Goal: Task Accomplishment & Management: Complete application form

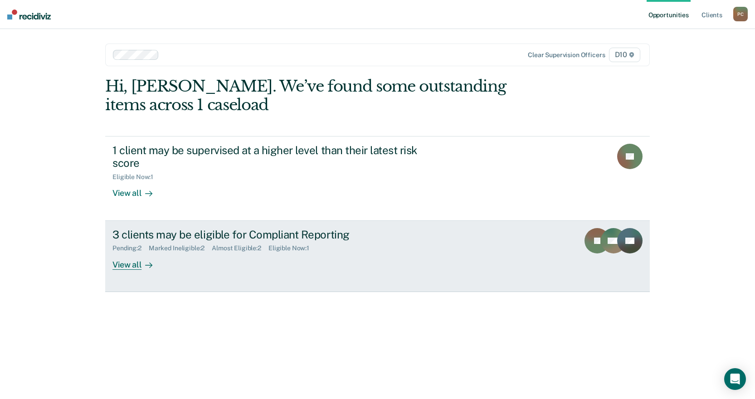
click at [329, 221] on link "3 clients may be eligible for Compliant Reporting Pending : 2 Marked Ineligible…" at bounding box center [377, 256] width 545 height 71
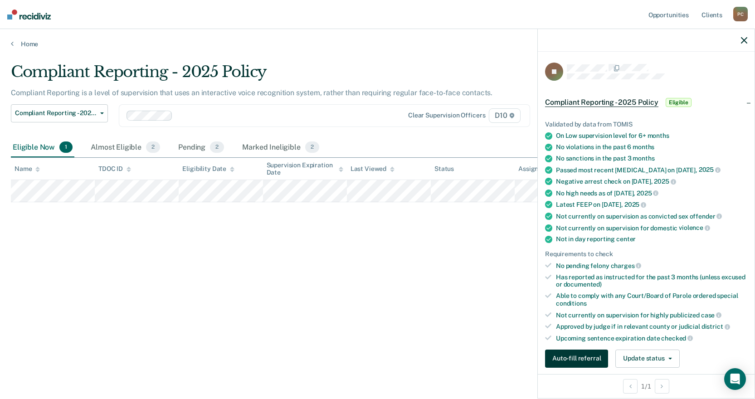
click at [603, 350] on button "Auto-fill referral" at bounding box center [576, 359] width 63 height 18
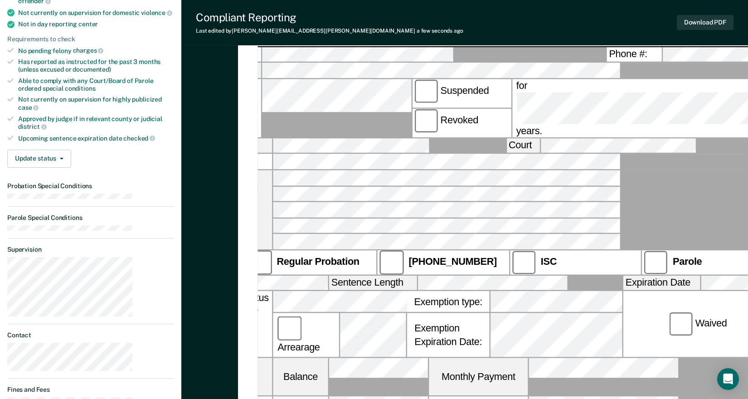
scroll to position [0, 35]
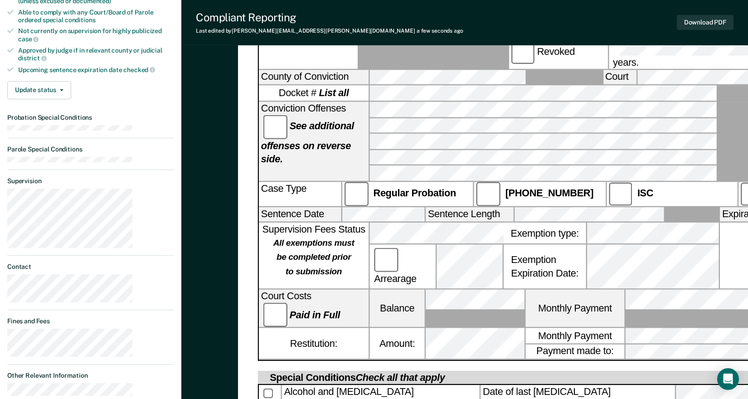
scroll to position [73, 0]
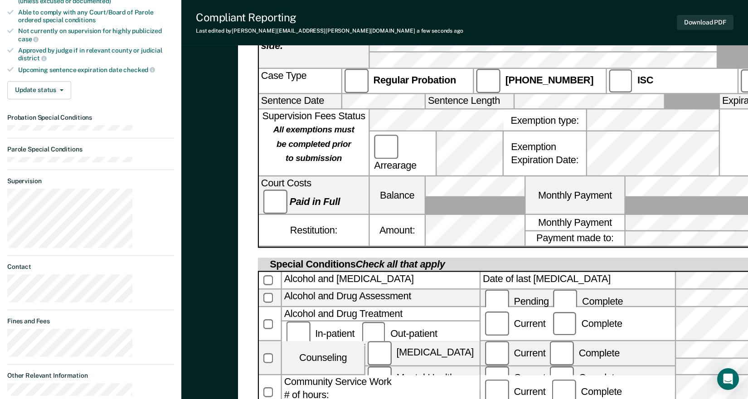
click at [716, 15] on button "Download PDF" at bounding box center [705, 22] width 57 height 15
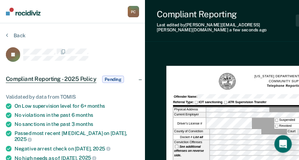
scroll to position [61, 0]
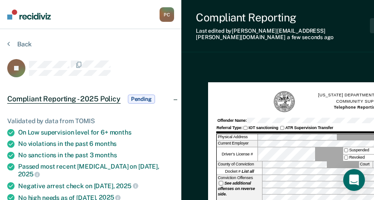
click at [217, 175] on div "Conviction Offenses See additional offenses on reverse side." at bounding box center [239, 191] width 45 height 33
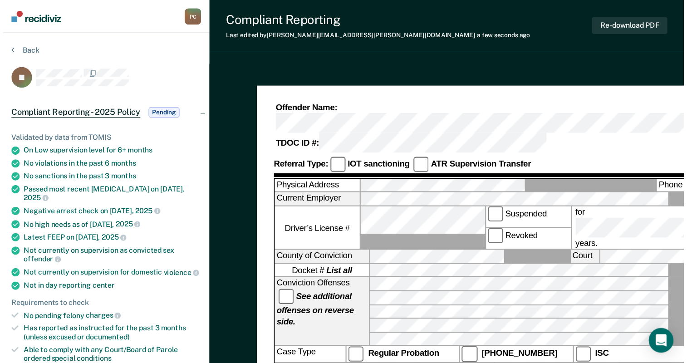
scroll to position [61, 0]
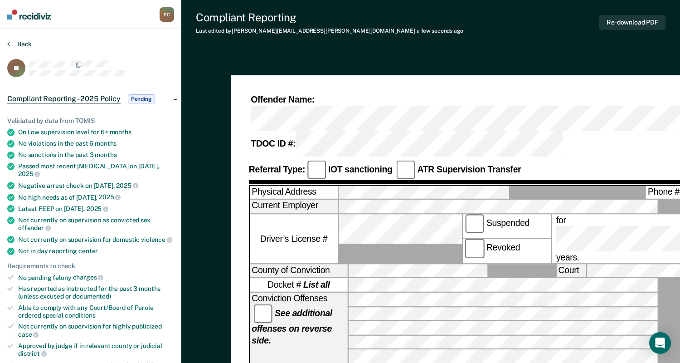
click at [9, 40] on button "Back" at bounding box center [19, 44] width 24 height 8
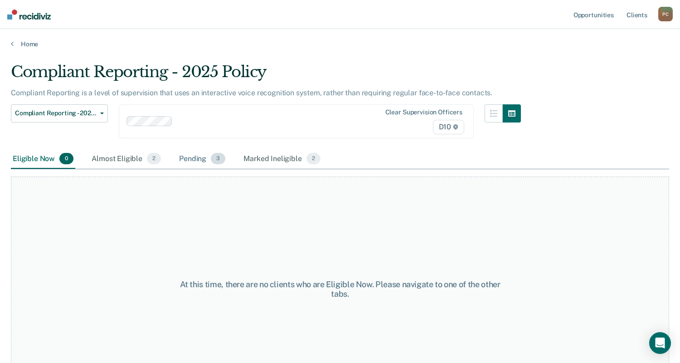
click at [177, 149] on div "Pending 3" at bounding box center [202, 159] width 50 height 20
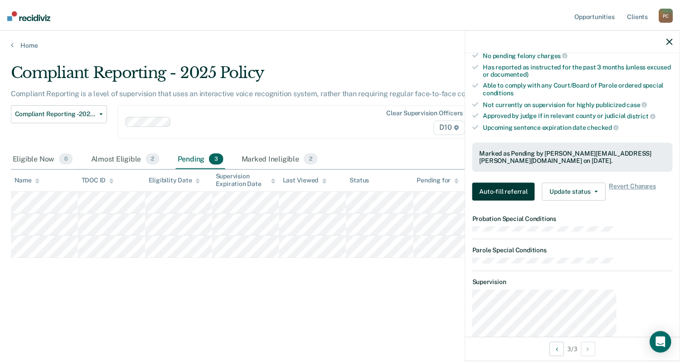
scroll to position [247, 0]
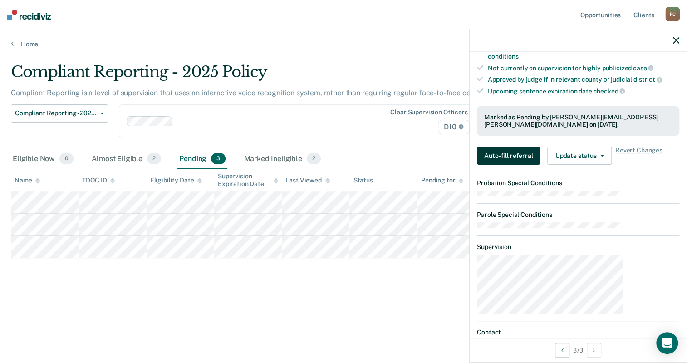
click at [540, 146] on button "Auto-fill referral" at bounding box center [508, 155] width 63 height 18
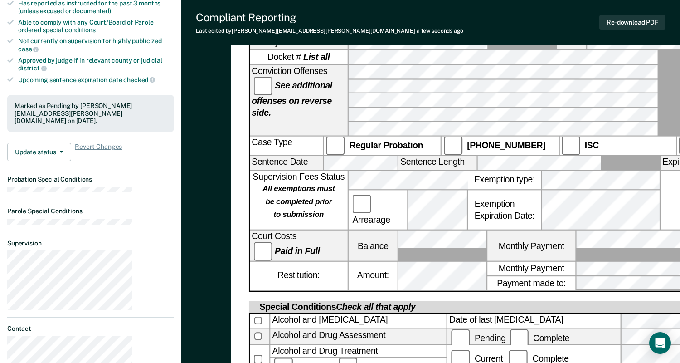
scroll to position [61, 0]
